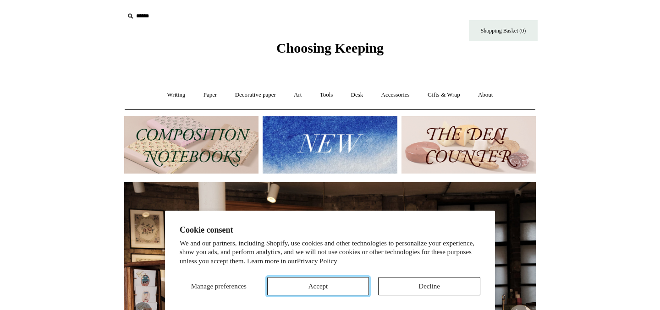
click at [316, 290] on button "Accept" at bounding box center [318, 286] width 102 height 18
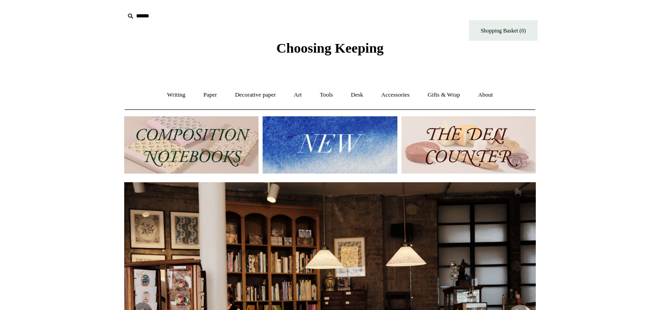
scroll to position [5, 0]
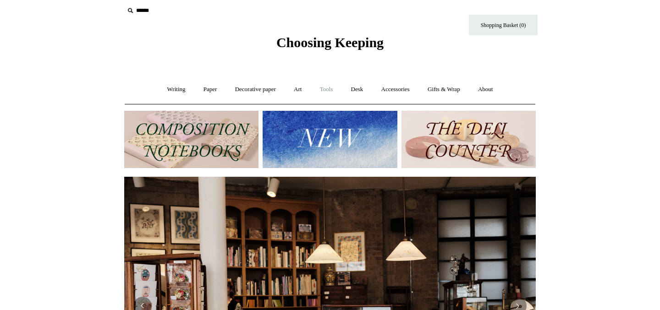
click at [326, 85] on link "Tools +" at bounding box center [326, 89] width 30 height 24
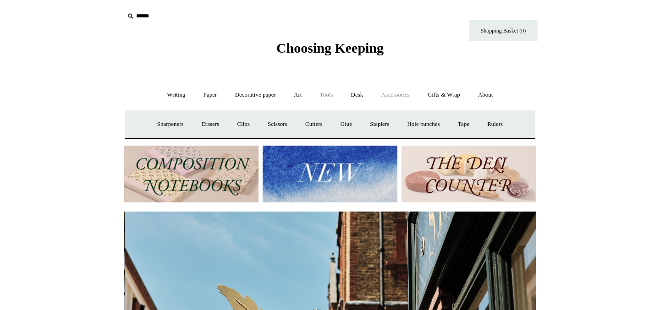
scroll to position [0, 411]
click at [360, 95] on link "Desk +" at bounding box center [357, 95] width 29 height 24
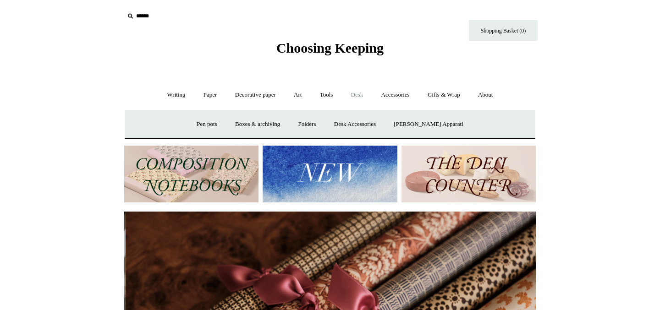
scroll to position [0, 823]
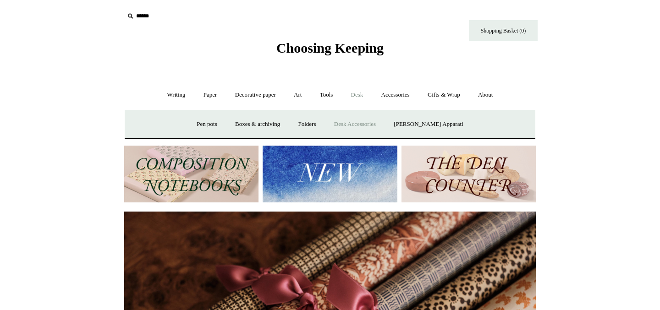
click at [365, 122] on link "Desk Accessories" at bounding box center [355, 124] width 58 height 24
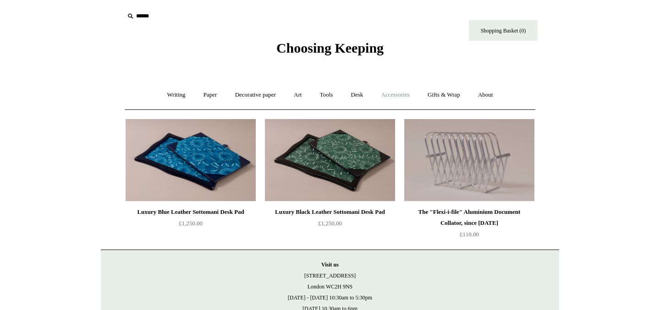
click at [403, 95] on link "Accessories +" at bounding box center [395, 95] width 45 height 24
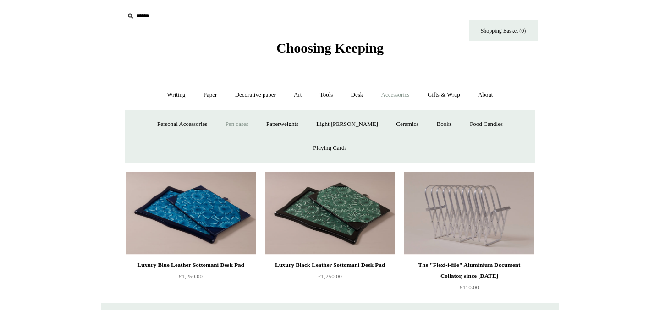
click at [220, 127] on link "Pen cases" at bounding box center [236, 124] width 39 height 24
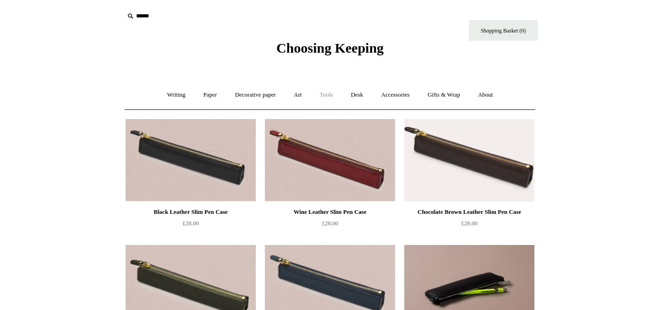
click at [322, 92] on link "Tools +" at bounding box center [326, 95] width 30 height 24
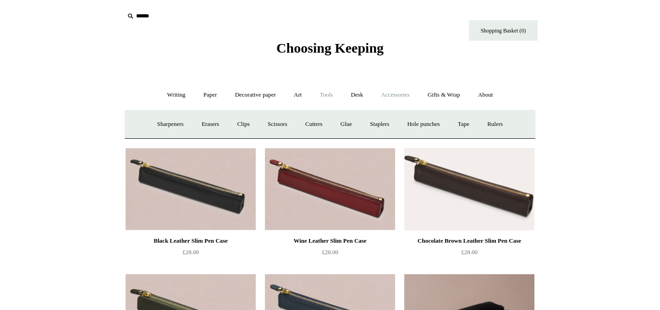
click at [396, 93] on link "Accessories +" at bounding box center [395, 95] width 45 height 24
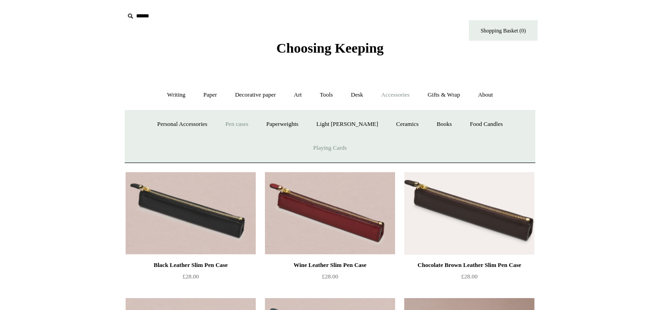
click at [354, 136] on link "Playing Cards" at bounding box center [330, 148] width 50 height 24
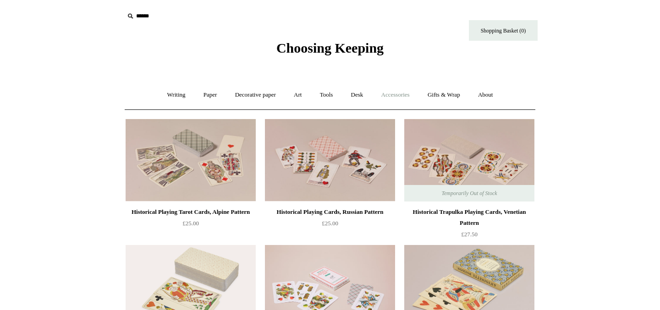
click at [386, 94] on link "Accessories +" at bounding box center [395, 95] width 45 height 24
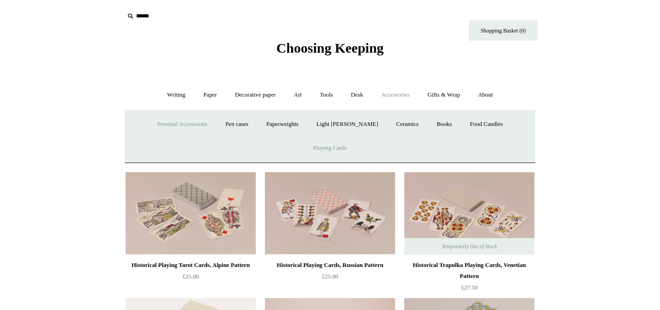
click at [162, 125] on link "Personal Accessories +" at bounding box center [182, 124] width 66 height 24
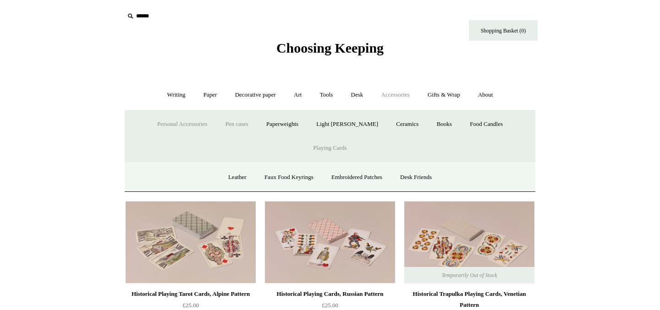
click at [232, 122] on link "Pen cases" at bounding box center [236, 124] width 39 height 24
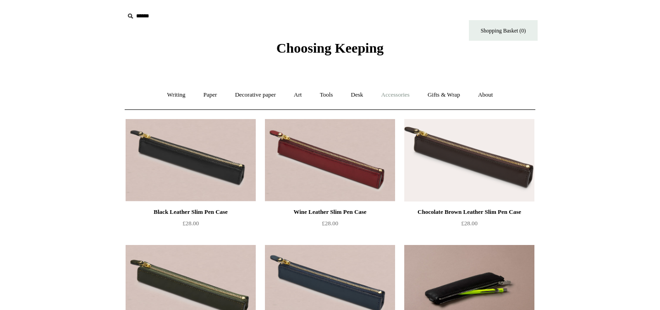
click at [405, 94] on link "Accessories +" at bounding box center [395, 95] width 45 height 24
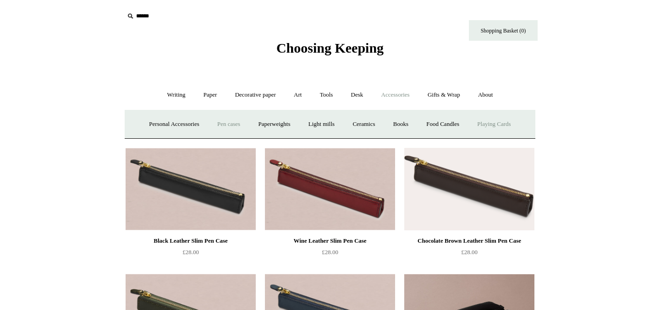
click at [499, 127] on link "Playing Cards" at bounding box center [494, 124] width 50 height 24
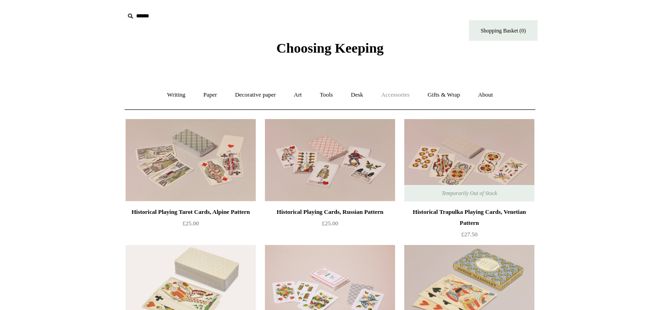
click at [399, 95] on link "Accessories +" at bounding box center [395, 95] width 45 height 24
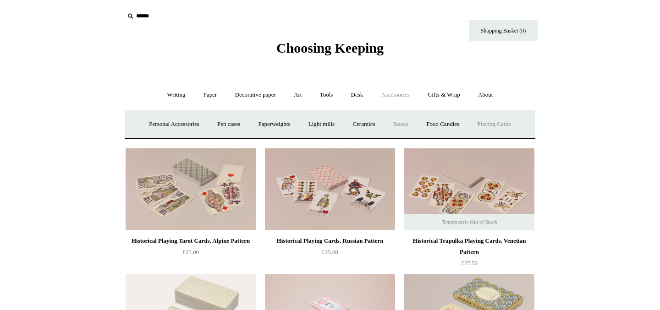
click at [408, 120] on link "Books" at bounding box center [401, 124] width 32 height 24
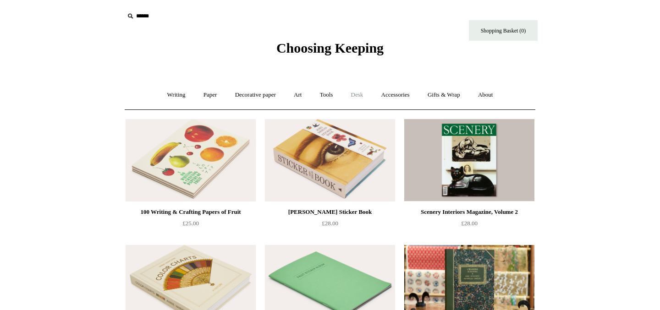
click at [354, 97] on link "Desk +" at bounding box center [357, 95] width 29 height 24
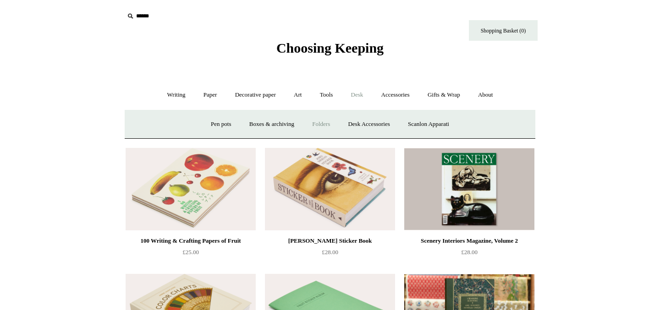
click at [322, 126] on link "Folders" at bounding box center [321, 124] width 34 height 24
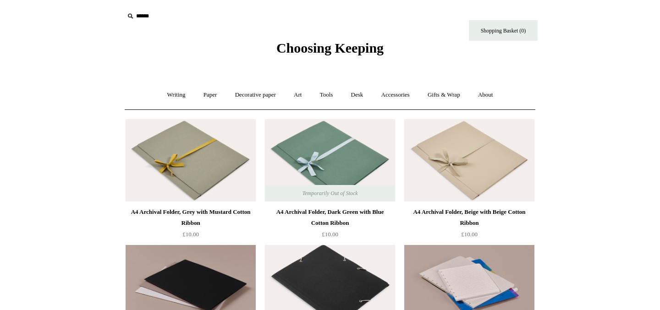
click at [328, 48] on span "Choosing Keeping" at bounding box center [329, 47] width 107 height 15
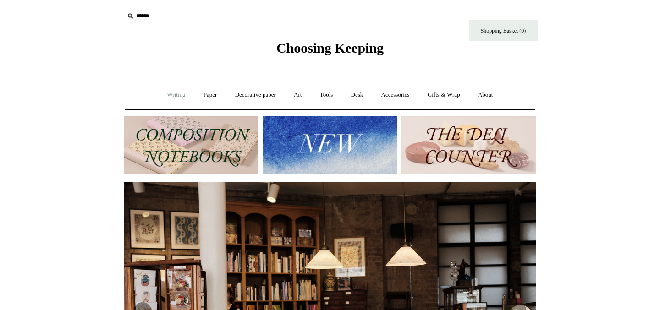
click at [165, 96] on link "Writing +" at bounding box center [176, 95] width 35 height 24
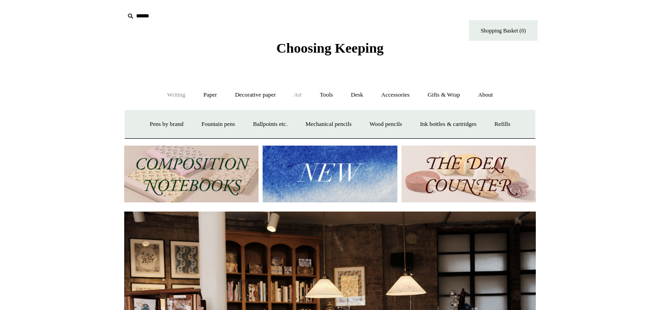
click at [298, 94] on link "Art +" at bounding box center [297, 95] width 24 height 24
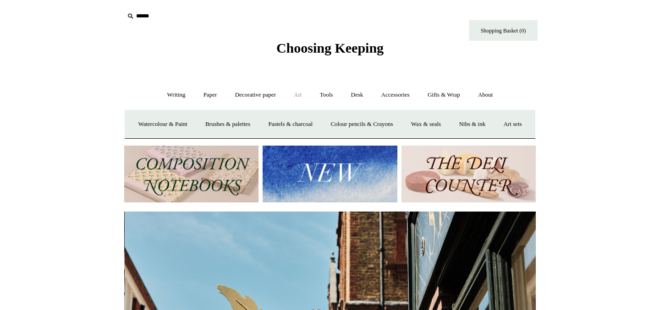
scroll to position [0, 411]
click at [349, 98] on link "Desk +" at bounding box center [357, 95] width 29 height 24
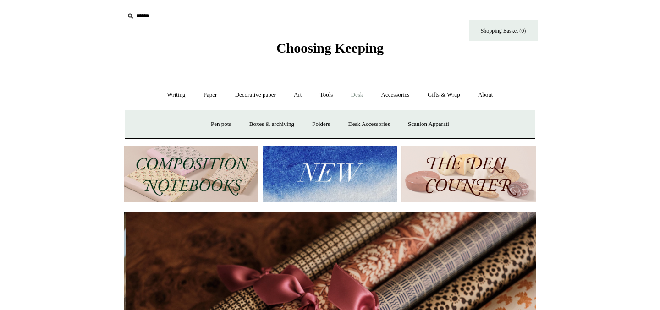
scroll to position [0, 823]
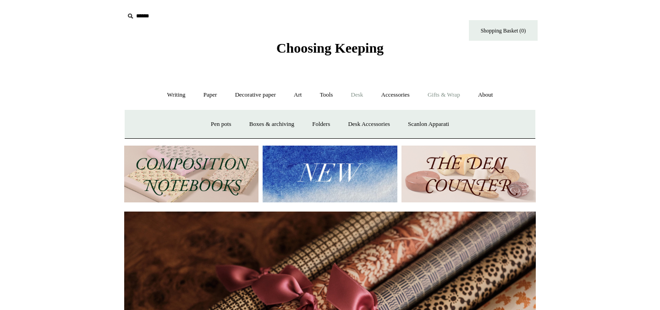
click at [440, 99] on link "Gifts & Wrap +" at bounding box center [443, 95] width 49 height 24
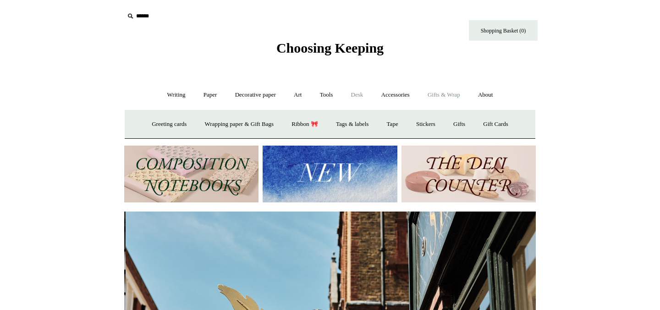
scroll to position [0, 411]
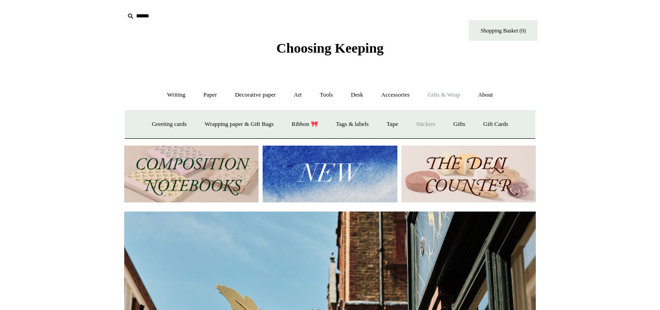
click at [418, 123] on link "Stickers" at bounding box center [426, 124] width 36 height 24
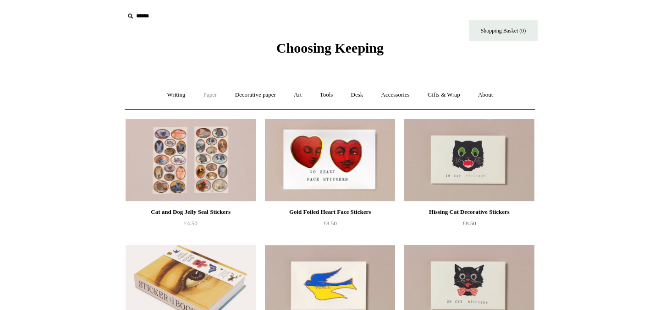
click at [208, 92] on link "Paper +" at bounding box center [210, 95] width 30 height 24
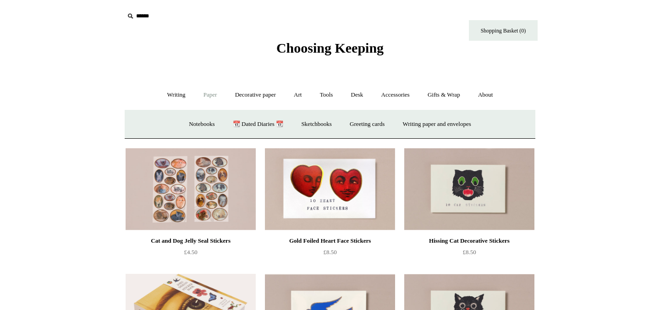
click at [208, 92] on link "Paper -" at bounding box center [210, 95] width 30 height 24
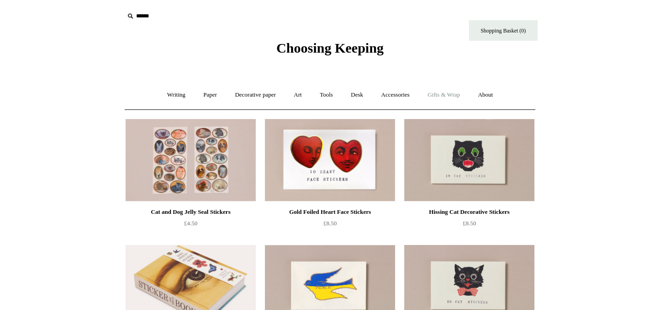
click at [457, 93] on link "Gifts & Wrap +" at bounding box center [443, 95] width 49 height 24
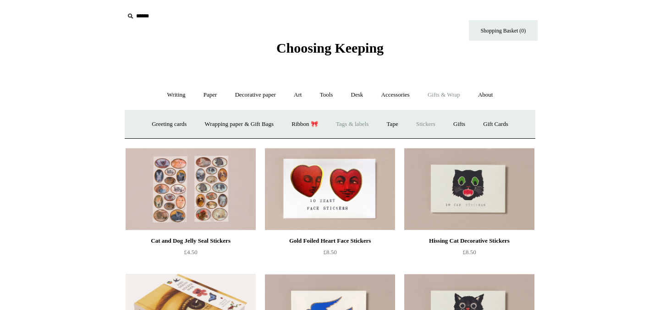
click at [349, 120] on link "Tags & labels" at bounding box center [351, 124] width 49 height 24
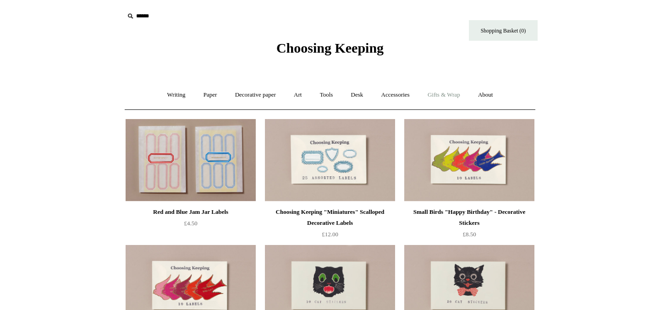
click at [454, 97] on link "Gifts & Wrap +" at bounding box center [443, 95] width 49 height 24
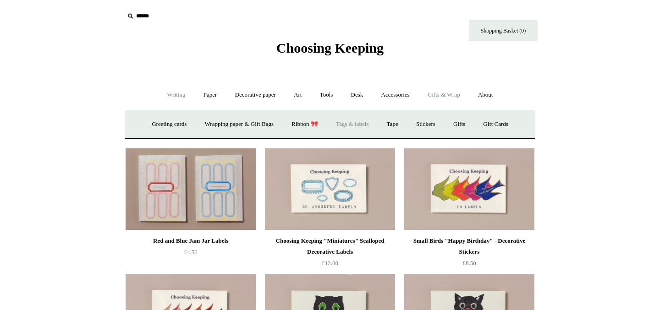
click at [173, 92] on link "Writing +" at bounding box center [176, 95] width 35 height 24
click at [318, 44] on span "Choosing Keeping" at bounding box center [329, 47] width 107 height 15
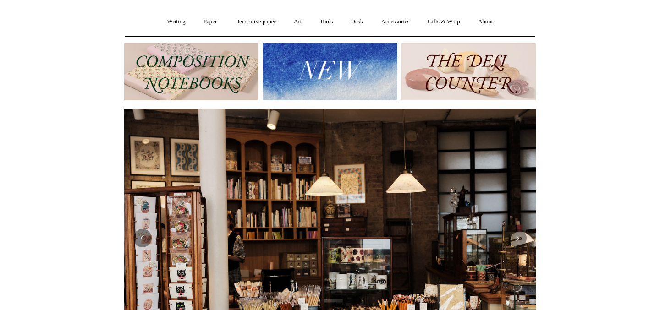
scroll to position [179, 0]
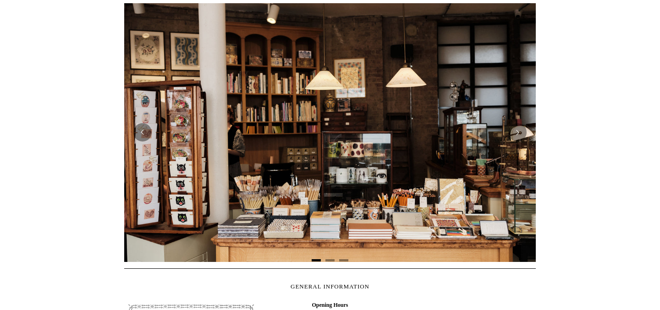
click at [340, 167] on img at bounding box center [329, 132] width 411 height 258
